Goal: Navigation & Orientation: Find specific page/section

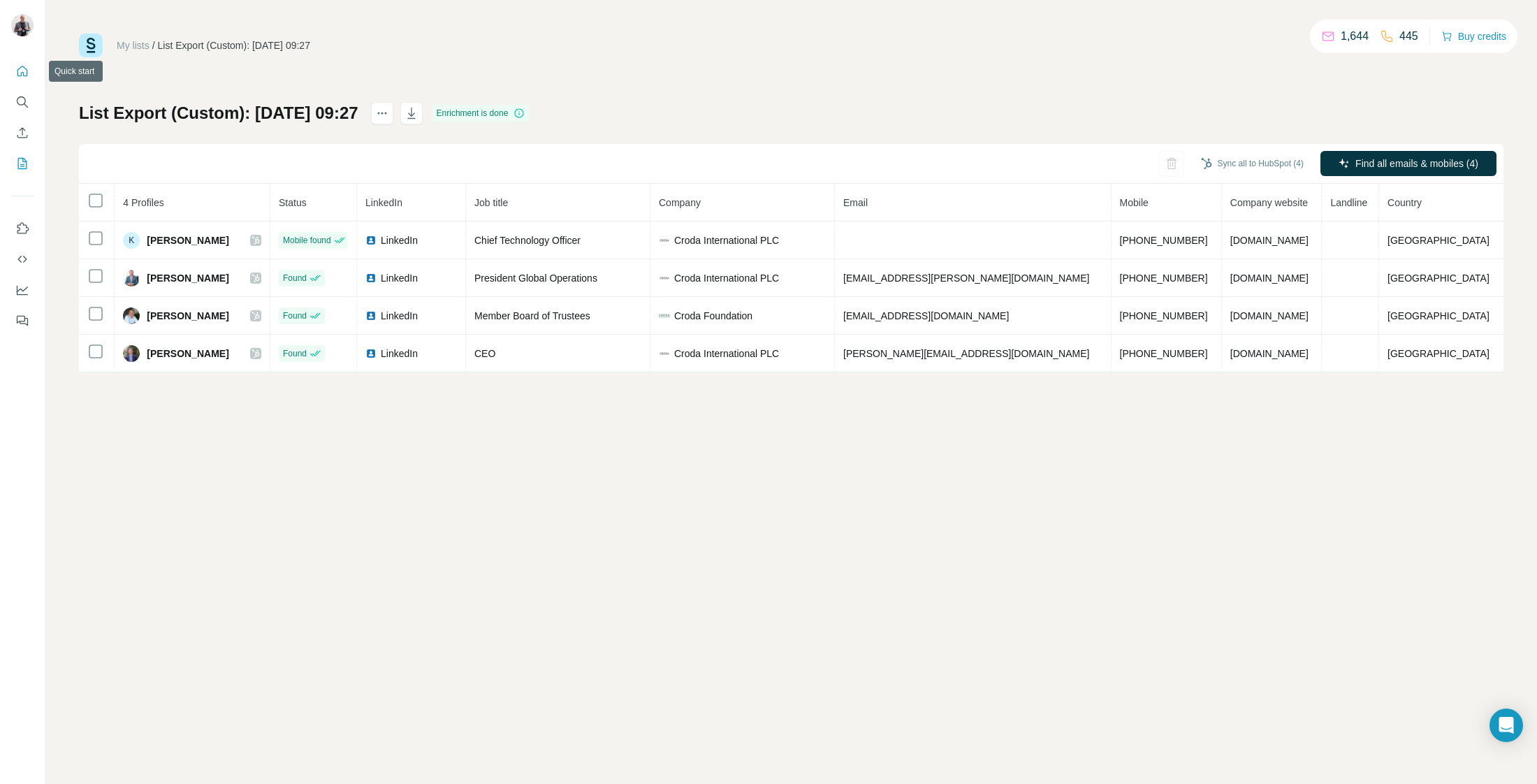
click at [26, 70] on icon "Quick start" at bounding box center [22, 71] width 14 height 14
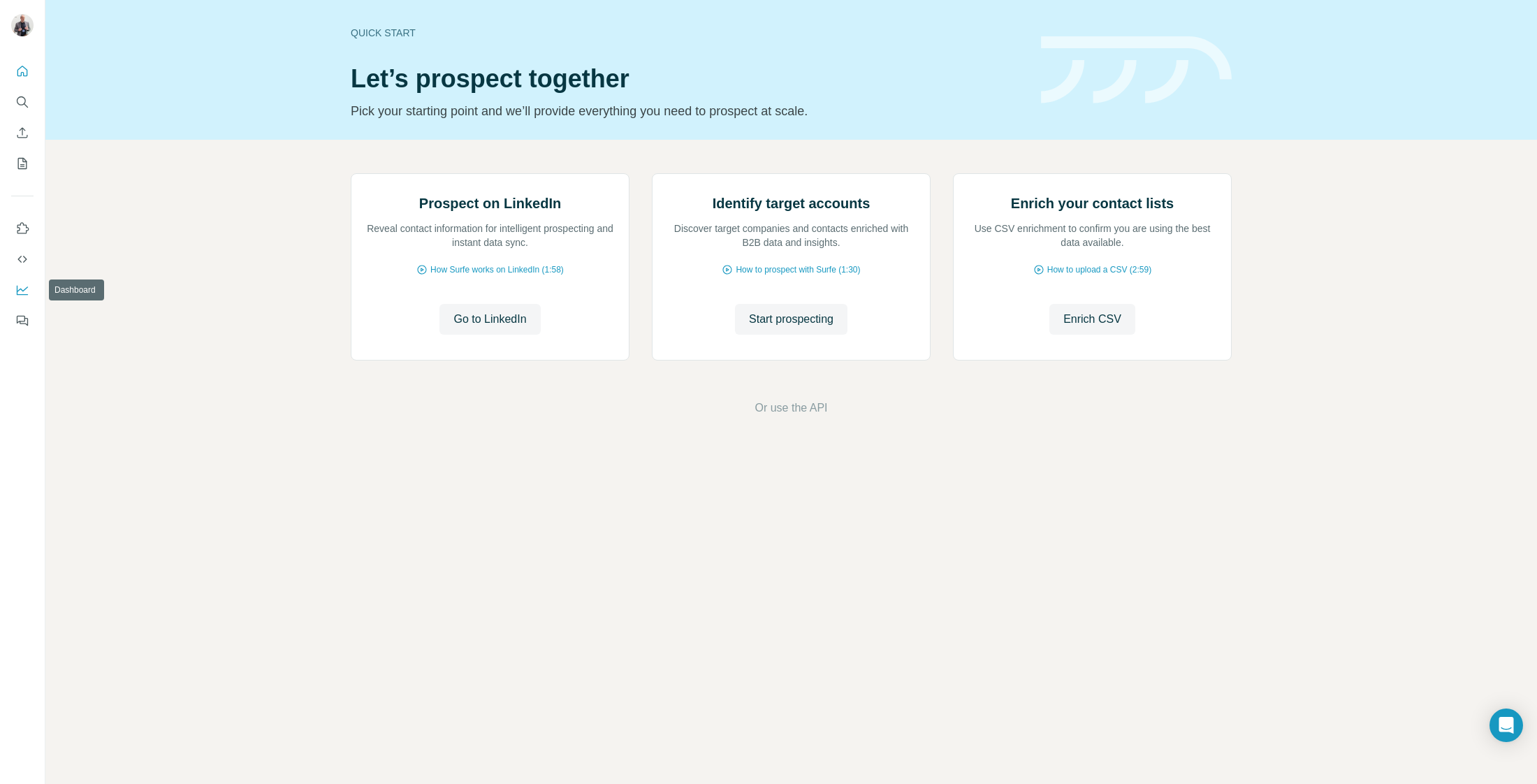
click at [27, 286] on icon "Dashboard" at bounding box center [22, 290] width 14 height 14
click at [24, 76] on icon "Quick start" at bounding box center [22, 71] width 14 height 14
click at [24, 70] on icon "Quick start" at bounding box center [22, 71] width 14 height 14
click at [23, 167] on icon "My lists" at bounding box center [22, 163] width 14 height 14
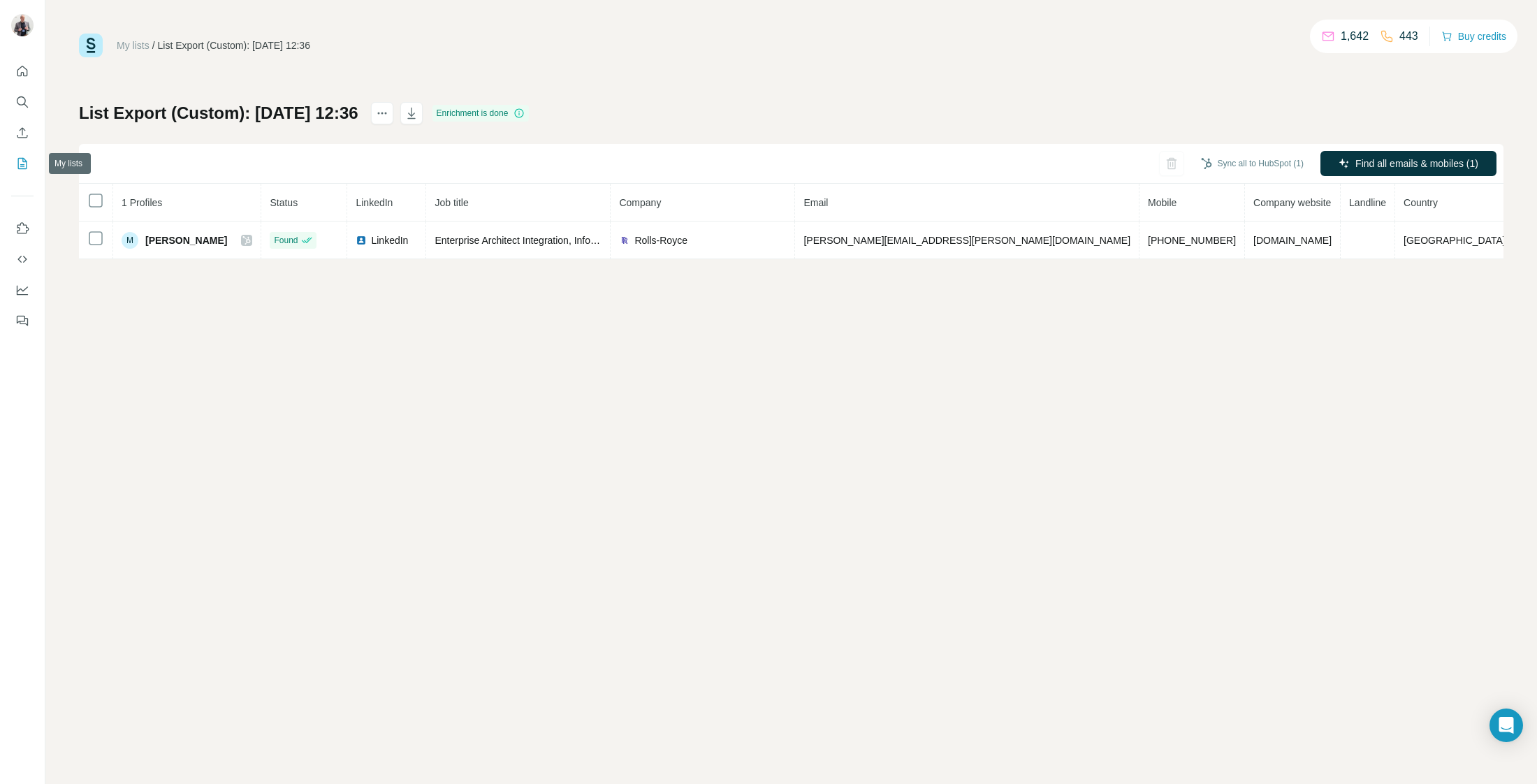
click at [26, 161] on icon "My lists" at bounding box center [24, 162] width 7 height 9
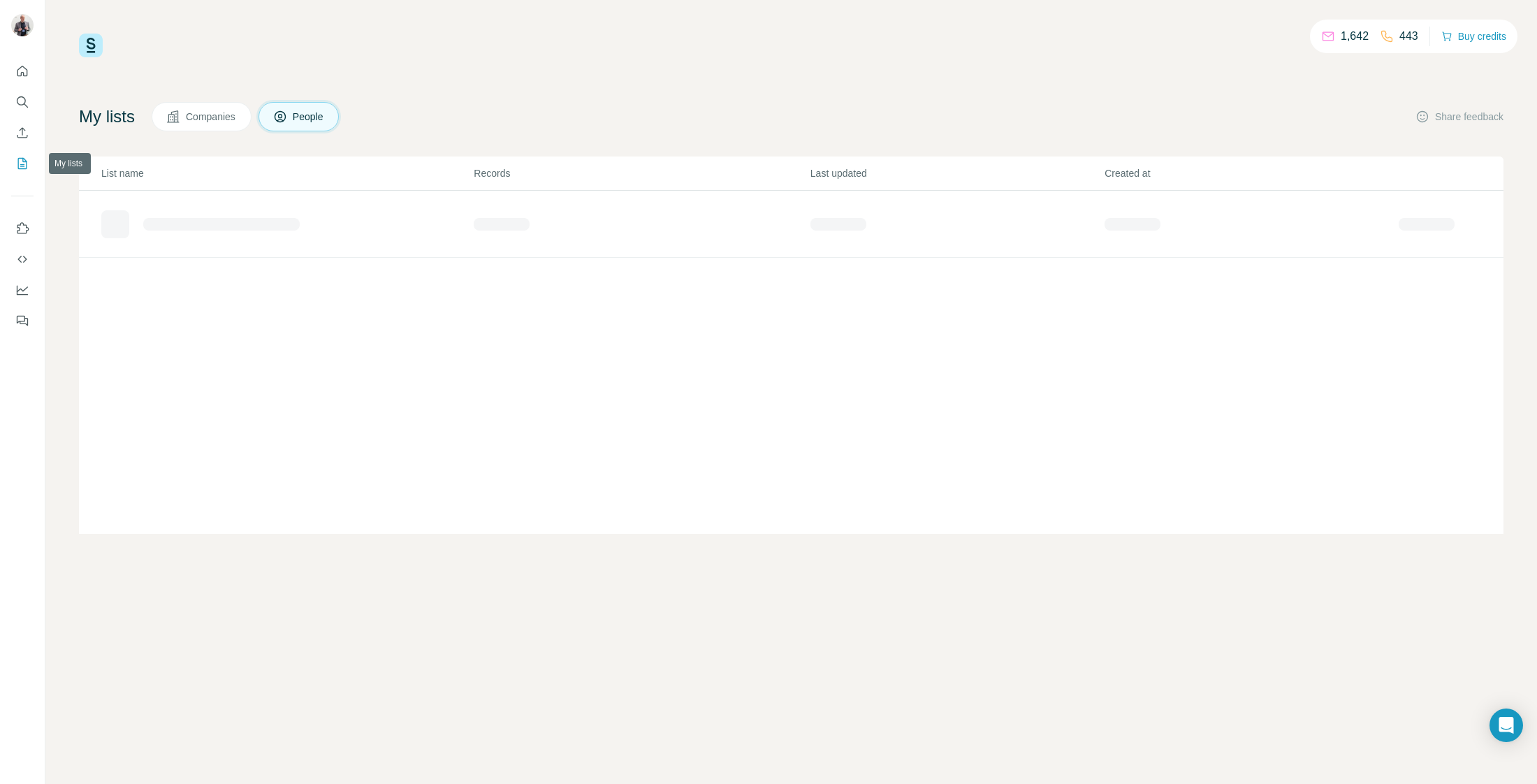
click at [18, 164] on icon "My lists" at bounding box center [22, 163] width 9 height 11
click at [205, 124] on button "Companies" at bounding box center [201, 116] width 100 height 29
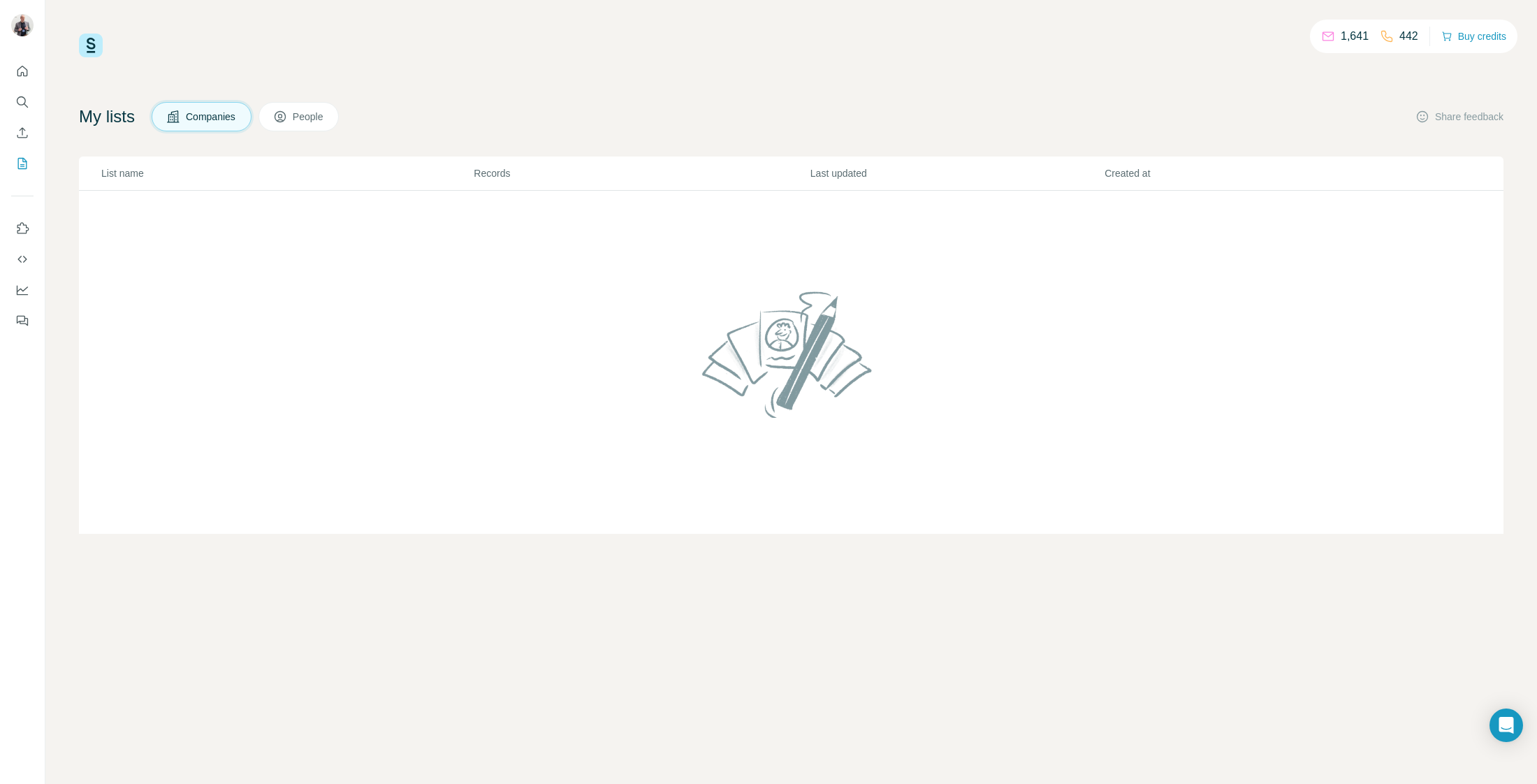
click at [318, 116] on span "People" at bounding box center [308, 116] width 32 height 14
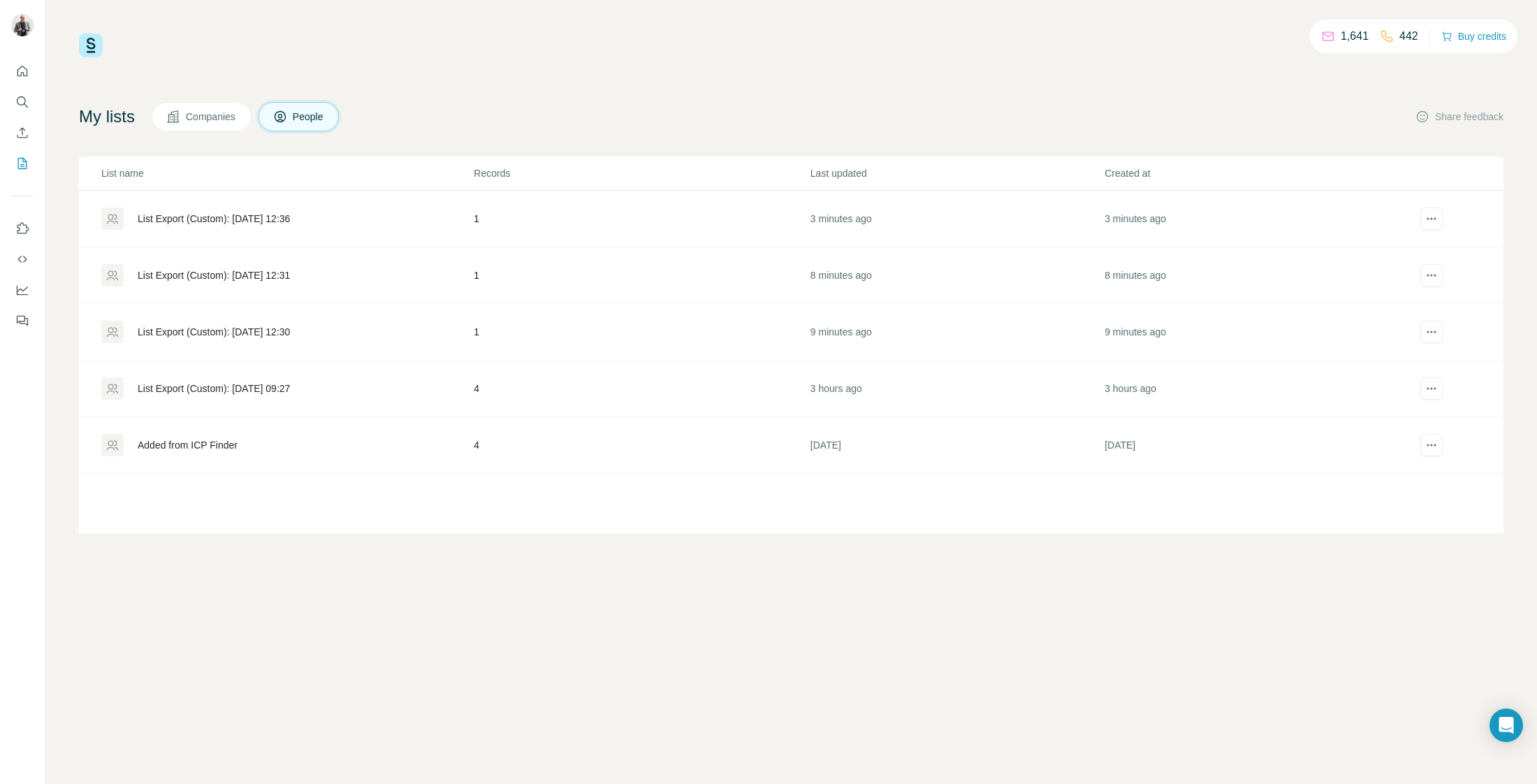
click at [279, 387] on div "List Export (Custom): [DATE] 09:27" at bounding box center [214, 388] width 152 height 14
